Goal: Transaction & Acquisition: Purchase product/service

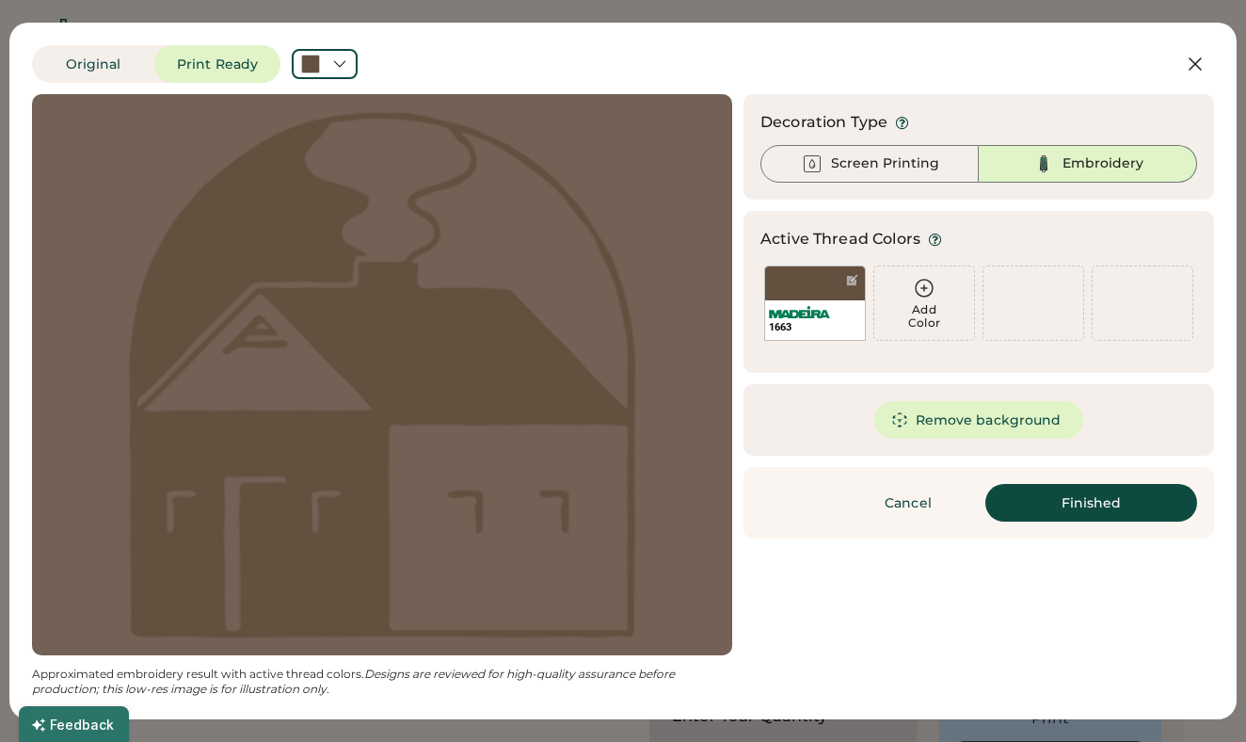
scroll to position [103, 0]
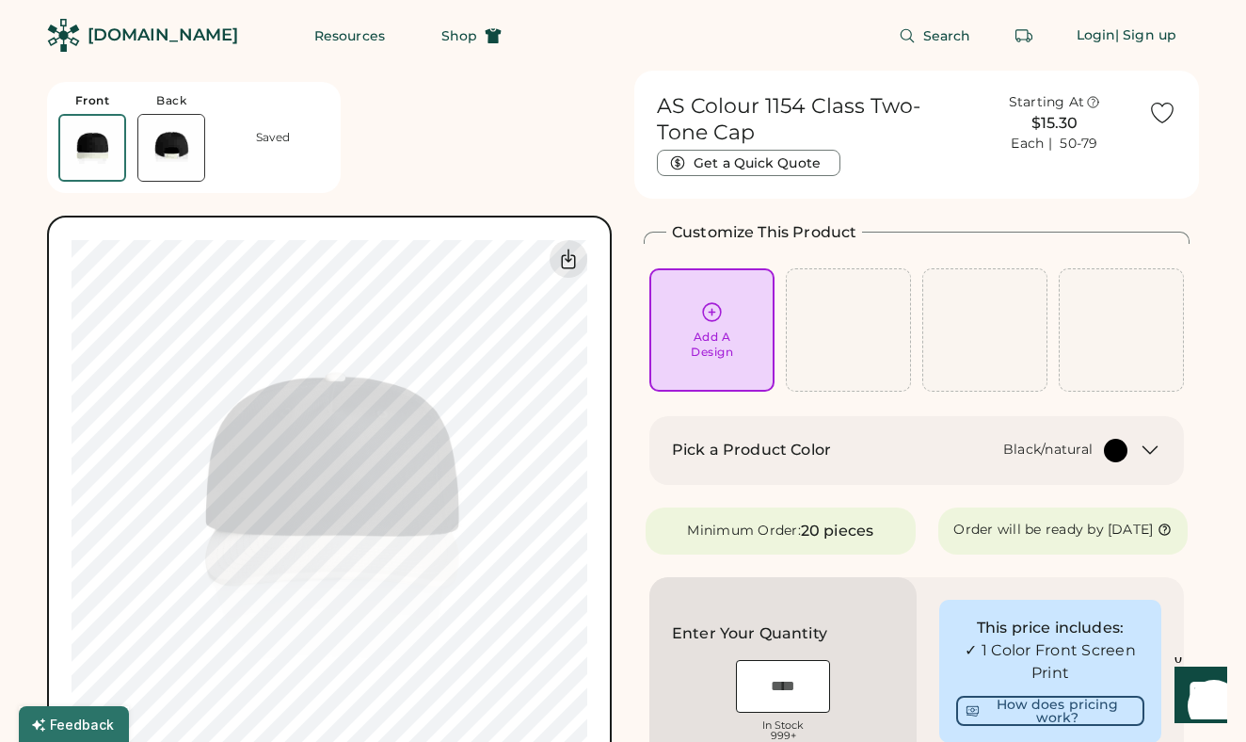
click at [1152, 456] on icon at bounding box center [1150, 450] width 23 height 23
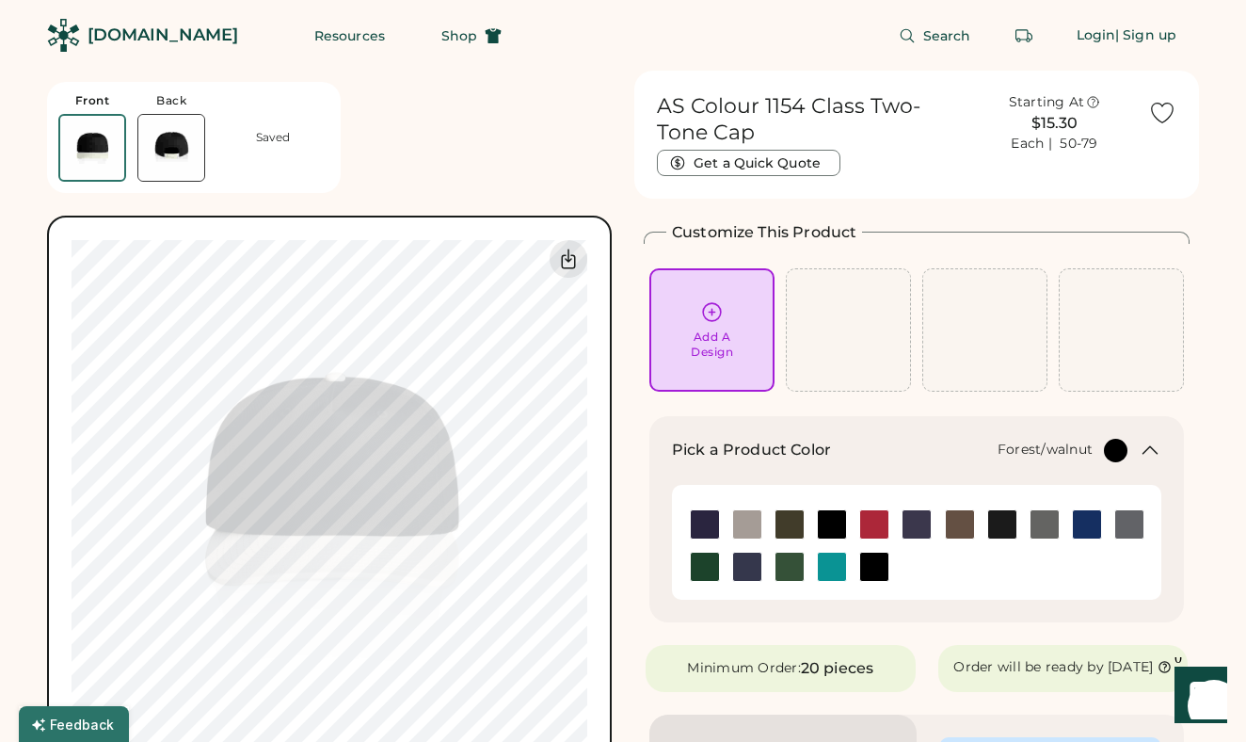
click at [787, 568] on img at bounding box center [789, 566] width 28 height 28
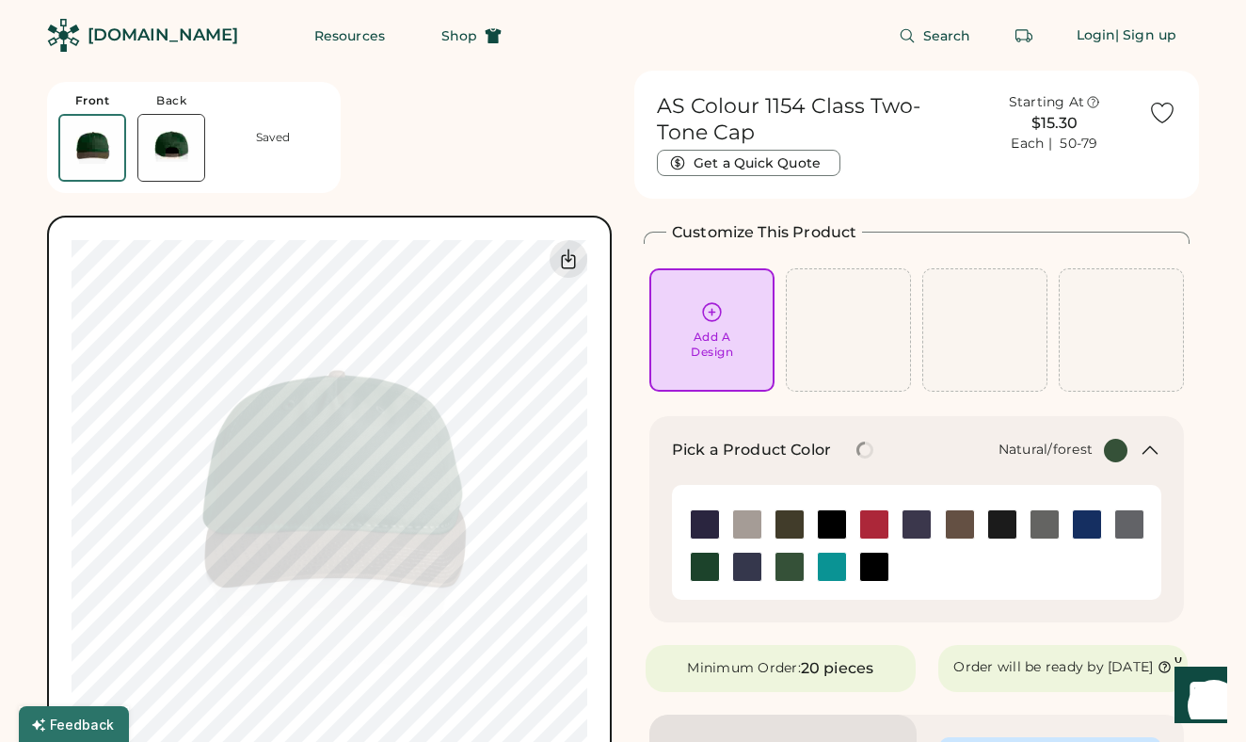
click at [703, 576] on img at bounding box center [705, 566] width 28 height 28
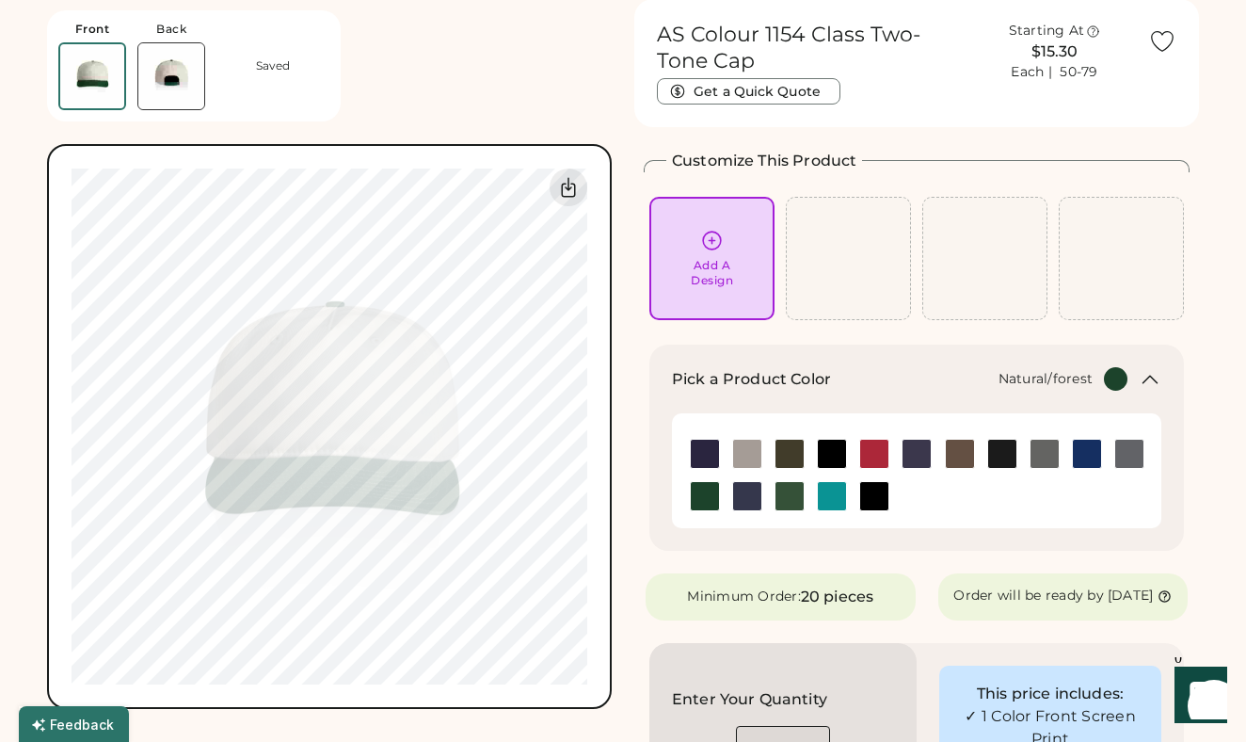
scroll to position [68, 0]
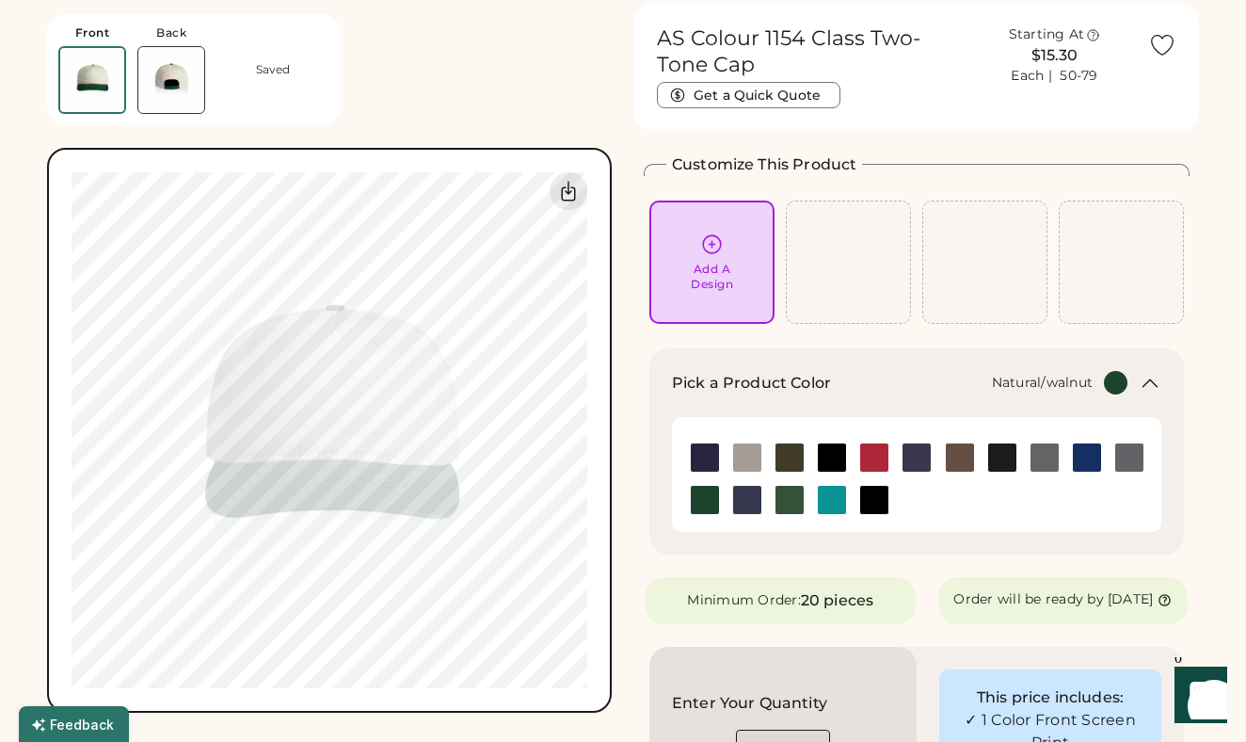
click at [963, 454] on img at bounding box center [960, 457] width 28 height 28
